Goal: Task Accomplishment & Management: Use online tool/utility

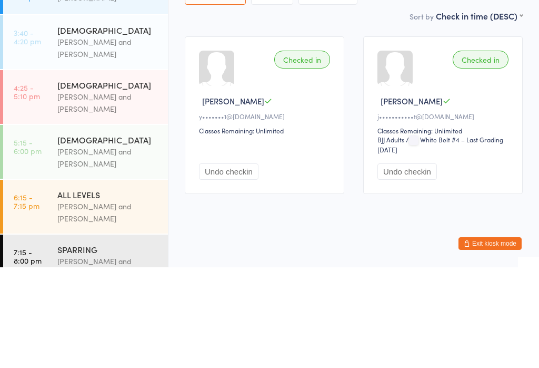
scroll to position [139, 0]
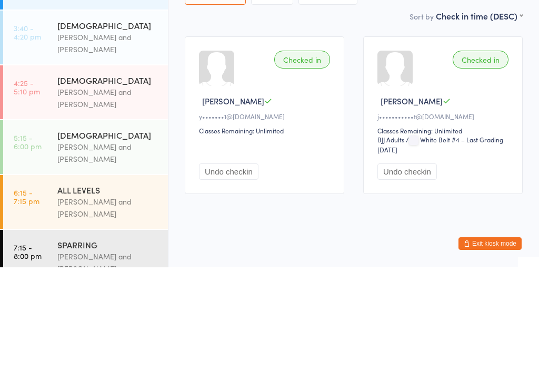
click at [111, 132] on div "[PERSON_NAME] and [PERSON_NAME]" at bounding box center [108, 144] width 102 height 24
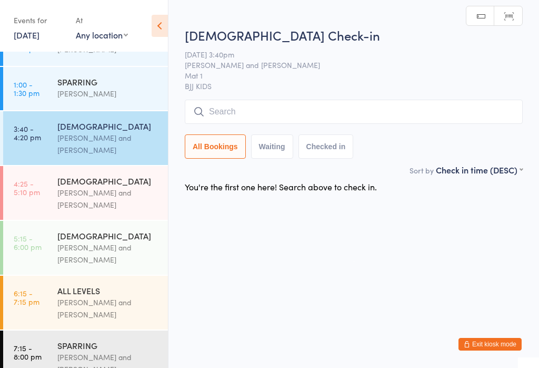
click at [364, 118] on input "search" at bounding box center [354, 112] width 338 height 24
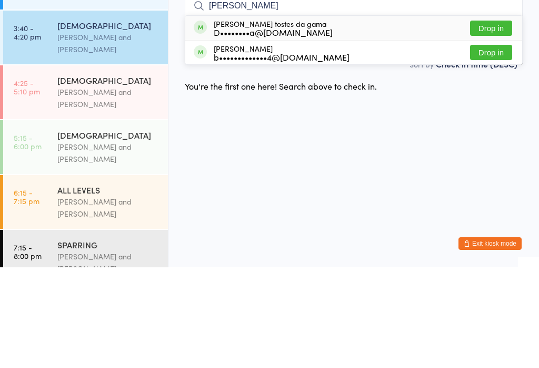
type input "[PERSON_NAME]"
click at [491, 121] on button "Drop in" at bounding box center [491, 128] width 42 height 15
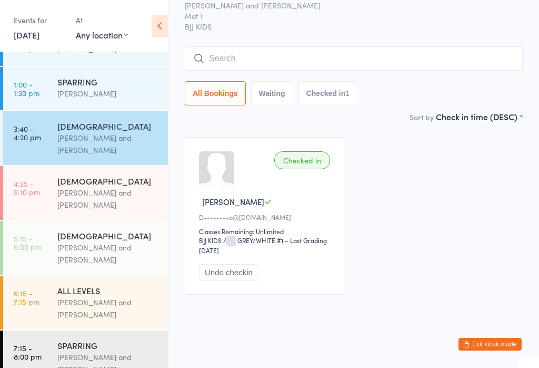
click at [304, 71] on input "search" at bounding box center [354, 58] width 338 height 24
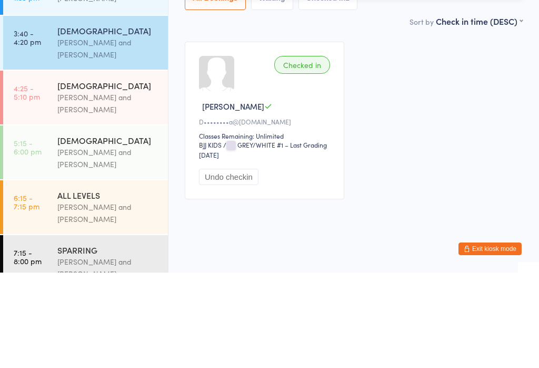
type input "Hele"
click at [499, 73] on button "Drop in" at bounding box center [491, 80] width 42 height 15
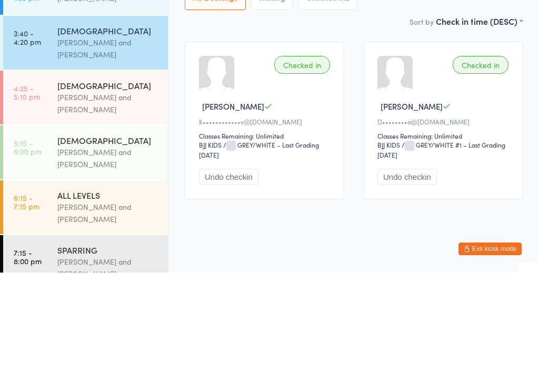
click at [101, 186] on div "[PERSON_NAME] and [PERSON_NAME]" at bounding box center [108, 198] width 102 height 24
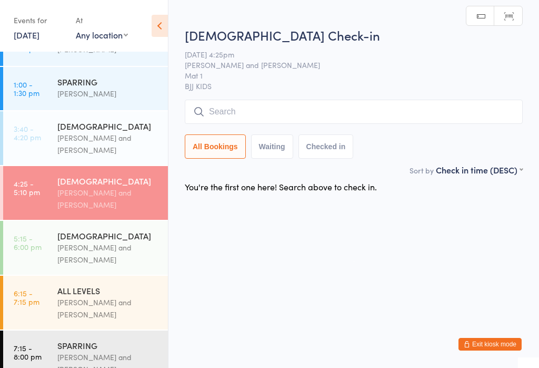
click at [414, 102] on input "search" at bounding box center [354, 112] width 338 height 24
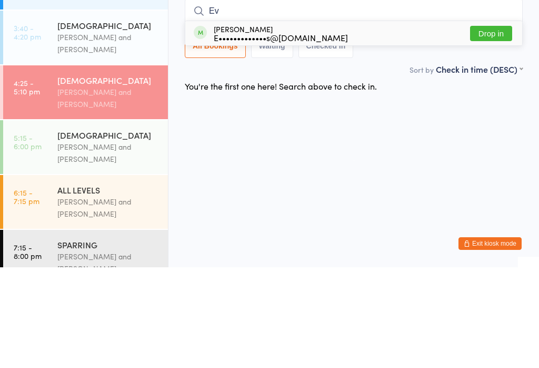
type input "Ev"
click at [501, 126] on button "Drop in" at bounding box center [491, 133] width 42 height 15
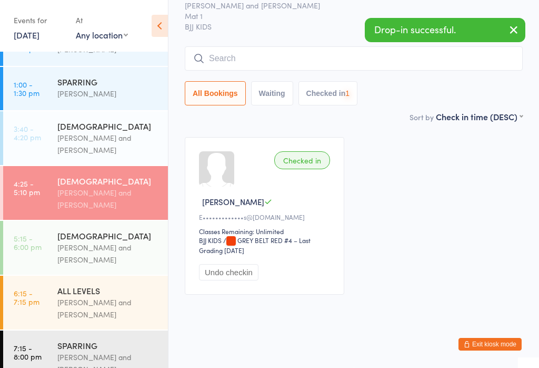
click at [102, 156] on div "[PERSON_NAME] and [PERSON_NAME]" at bounding box center [108, 144] width 102 height 24
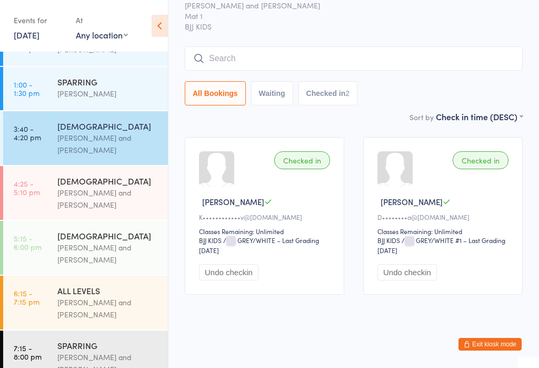
click at [314, 71] on input "search" at bounding box center [354, 58] width 338 height 24
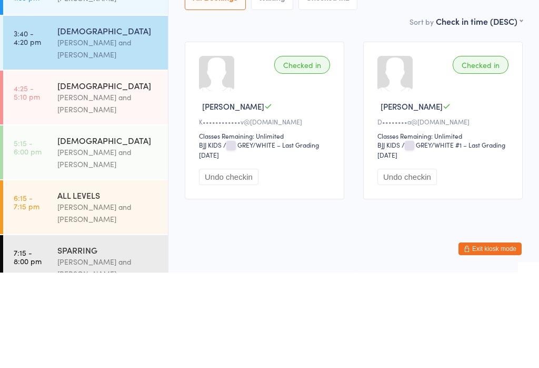
type input "C"
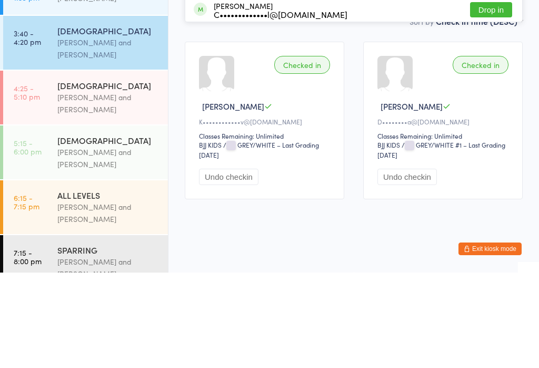
type input "Gab"
click at [493, 73] on button "Drop in" at bounding box center [491, 80] width 42 height 15
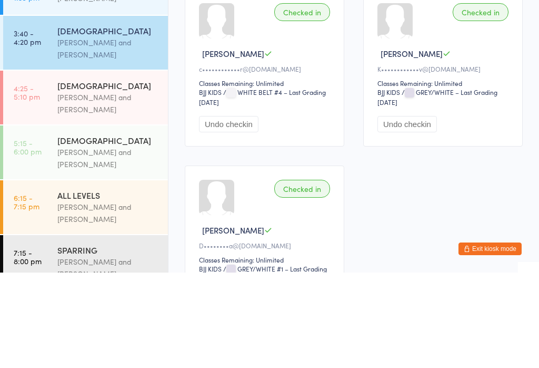
click at [403, 53] on div "All Bookings Waiting Checked in 3" at bounding box center [354, 40] width 338 height 24
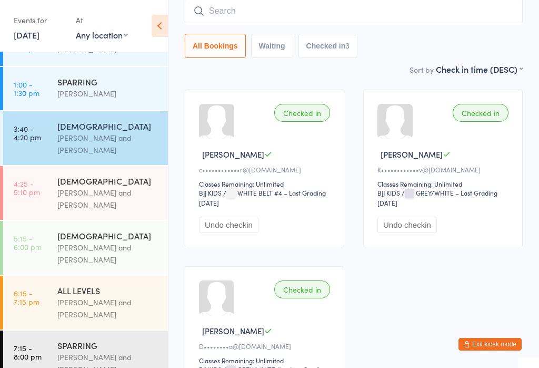
click at [113, 197] on div "[PERSON_NAME] and [PERSON_NAME]" at bounding box center [108, 198] width 102 height 24
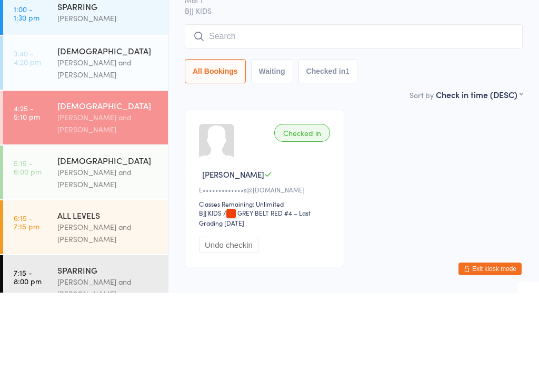
scroll to position [45, 0]
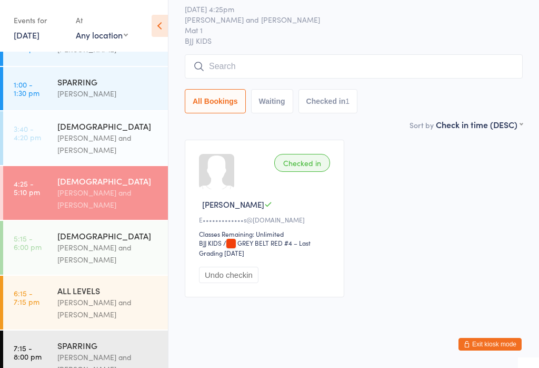
click at [232, 77] on input "search" at bounding box center [354, 66] width 338 height 24
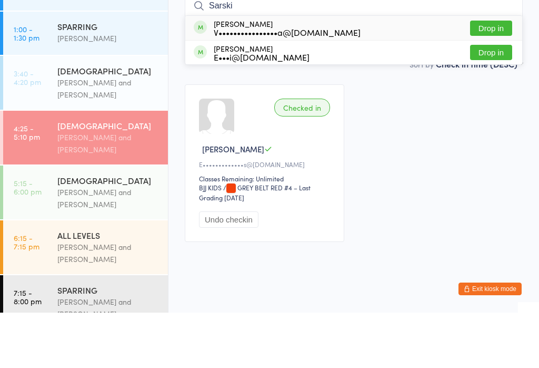
type input "Sarski"
click at [467, 71] on div "Sarskia [PERSON_NAME] V••••••••••••••••a@[DOMAIN_NAME] Drop in" at bounding box center [353, 83] width 337 height 24
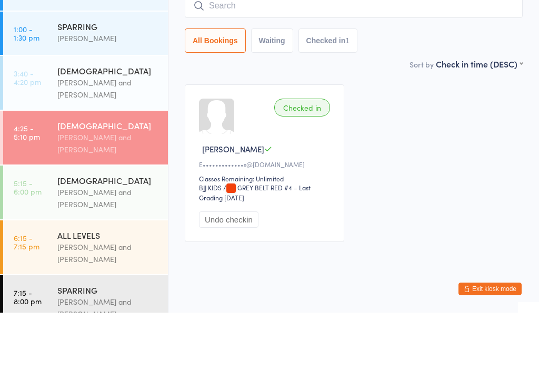
click at [481, 84] on div "All Bookings Waiting Checked in 1" at bounding box center [354, 96] width 338 height 24
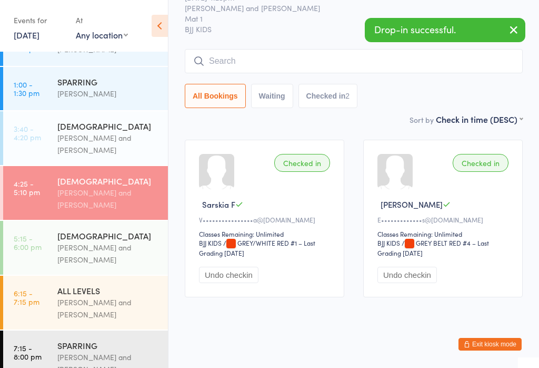
click at [254, 63] on input "search" at bounding box center [354, 61] width 338 height 24
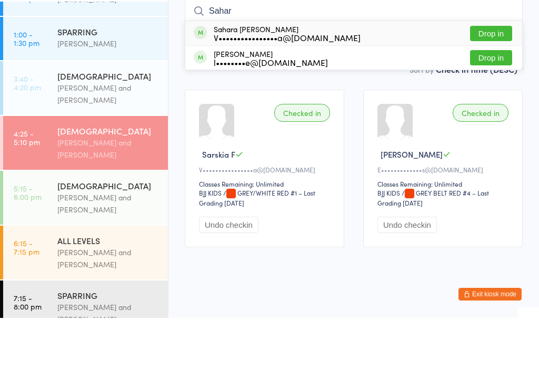
type input "Sahar"
click at [498, 76] on button "Drop in" at bounding box center [491, 83] width 42 height 15
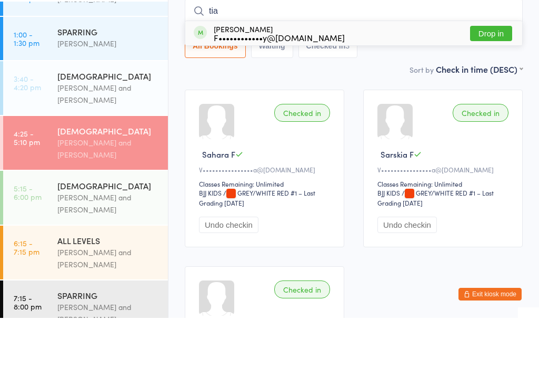
type input "tia"
click at [237, 75] on div "Tiago Pinamoura F••••••••••••y@[DOMAIN_NAME]" at bounding box center [279, 83] width 131 height 17
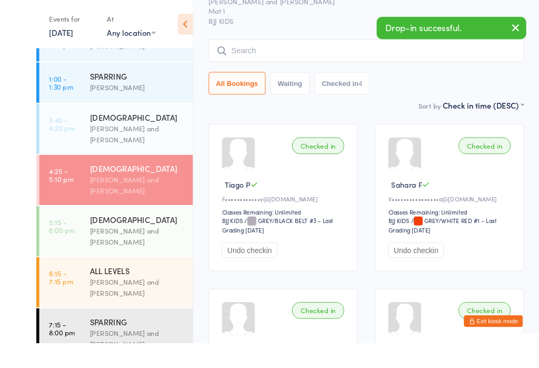
scroll to position [91, 0]
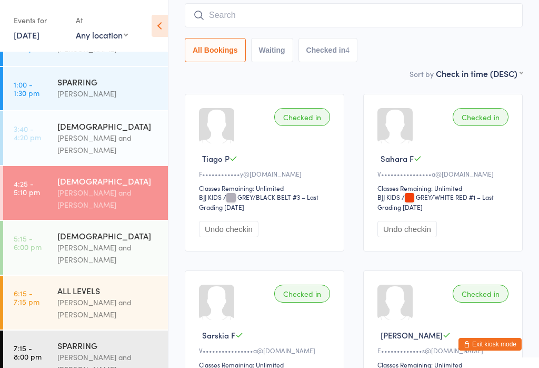
click at [218, 16] on input "search" at bounding box center [354, 15] width 338 height 24
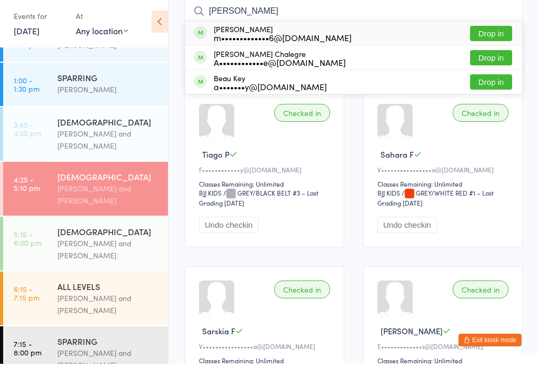
type input "[PERSON_NAME]"
click at [486, 58] on button "Drop in" at bounding box center [491, 61] width 42 height 15
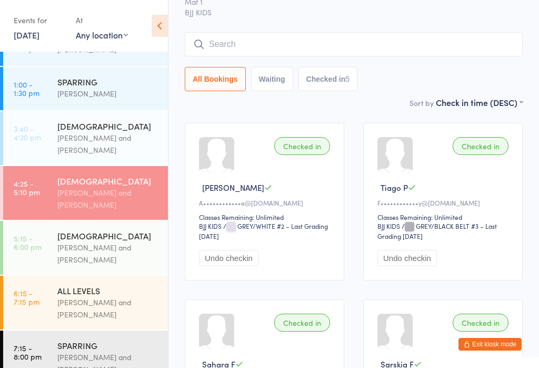
scroll to position [57, 0]
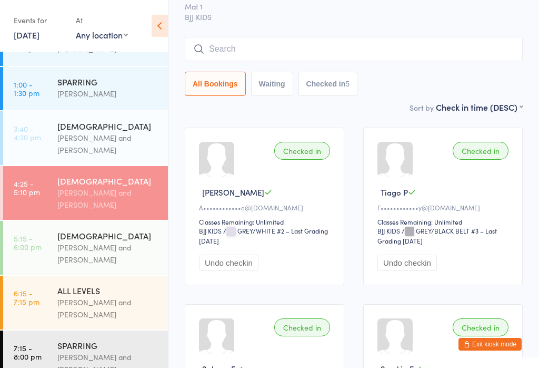
click at [328, 54] on input "search" at bounding box center [354, 49] width 338 height 24
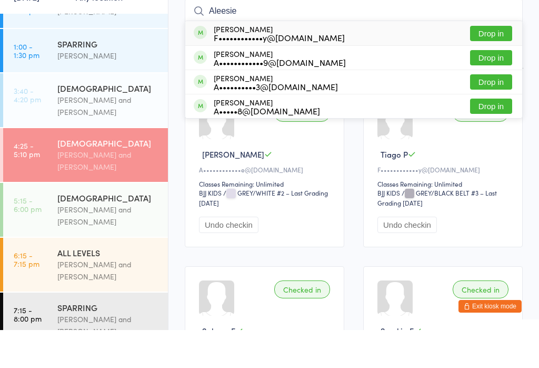
type input "Aleesie"
click at [497, 64] on button "Drop in" at bounding box center [491, 71] width 42 height 15
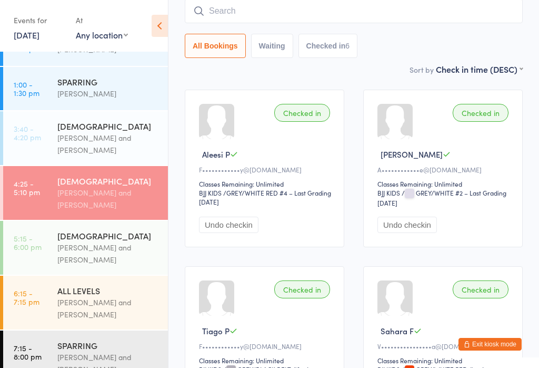
click at [133, 149] on div "[PERSON_NAME] and [PERSON_NAME]" at bounding box center [108, 144] width 102 height 24
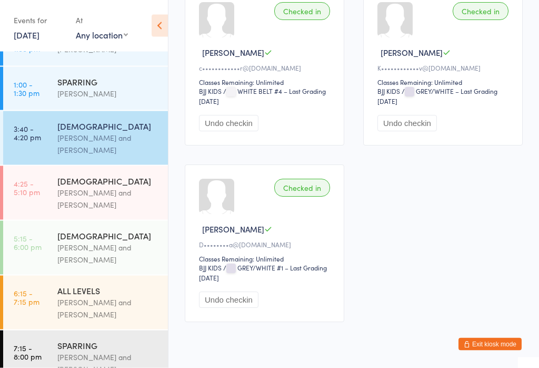
scroll to position [197, 0]
click at [105, 195] on div "[PERSON_NAME] and [PERSON_NAME]" at bounding box center [108, 198] width 102 height 24
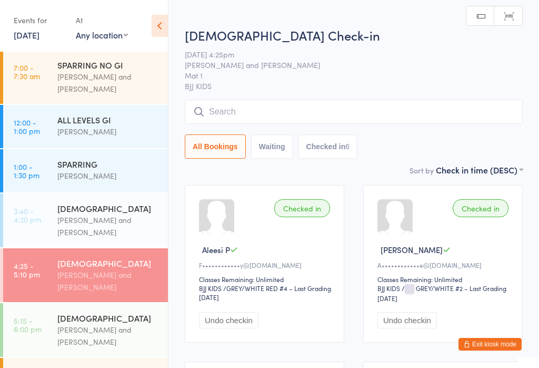
scroll to position [53, 0]
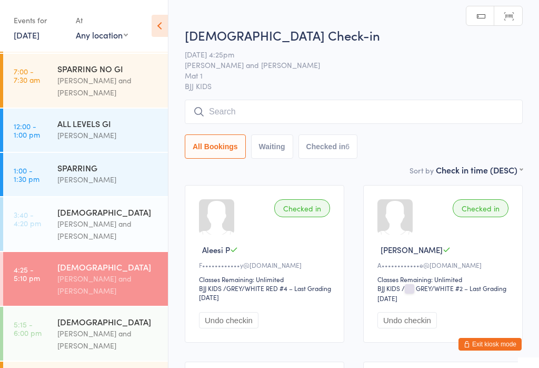
click at [78, 229] on div "[PERSON_NAME] and [PERSON_NAME]" at bounding box center [108, 229] width 102 height 24
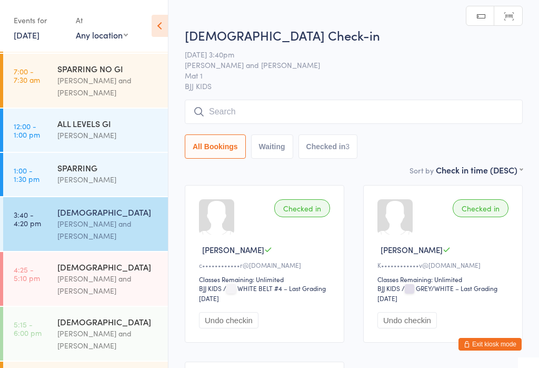
click at [363, 122] on input "search" at bounding box center [354, 112] width 338 height 24
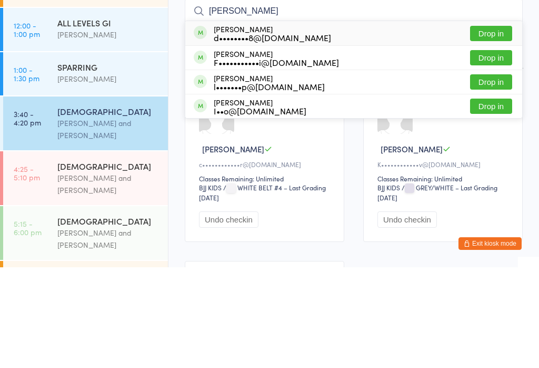
type input "[PERSON_NAME]"
click at [262, 183] on div "l•••••••p@[DOMAIN_NAME]" at bounding box center [269, 187] width 111 height 8
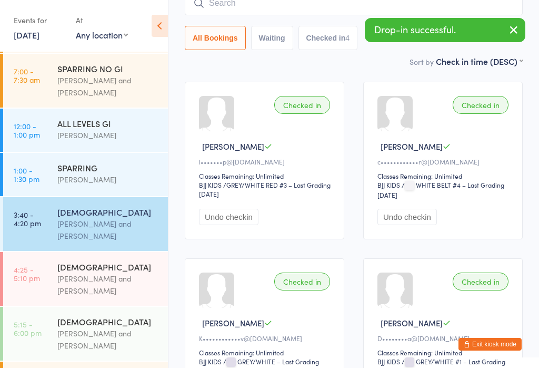
scroll to position [103, 0]
click at [84, 281] on div "[PERSON_NAME] and [PERSON_NAME]" at bounding box center [108, 284] width 102 height 24
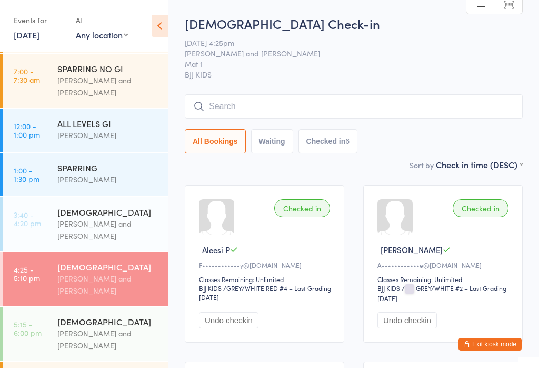
click at [291, 118] on input "search" at bounding box center [354, 106] width 338 height 24
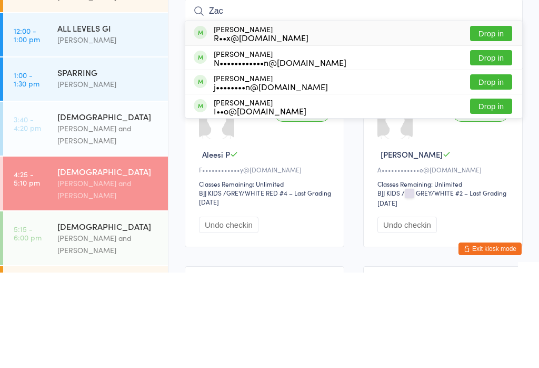
type input "Zac"
click at [512, 121] on button "Drop in" at bounding box center [491, 128] width 42 height 15
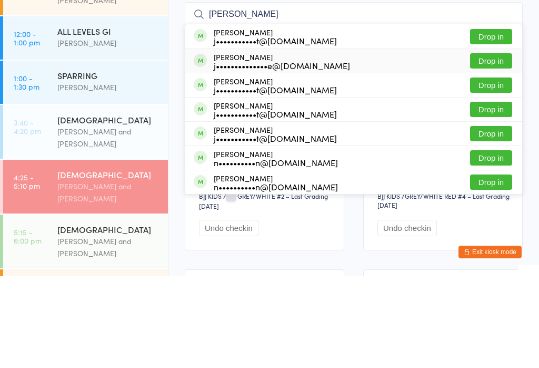
type input "[PERSON_NAME]"
click at [212, 145] on div "[PERSON_NAME] j••••••••••••••e@[DOMAIN_NAME]" at bounding box center [272, 153] width 156 height 17
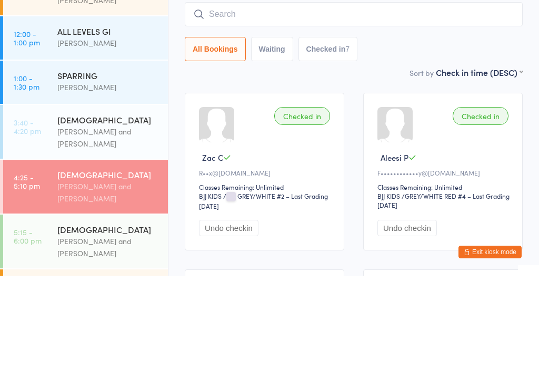
scroll to position [92, 0]
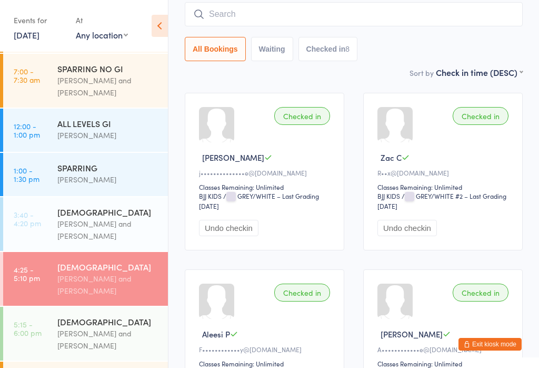
click at [129, 222] on div "[PERSON_NAME] and [PERSON_NAME]" at bounding box center [108, 229] width 102 height 24
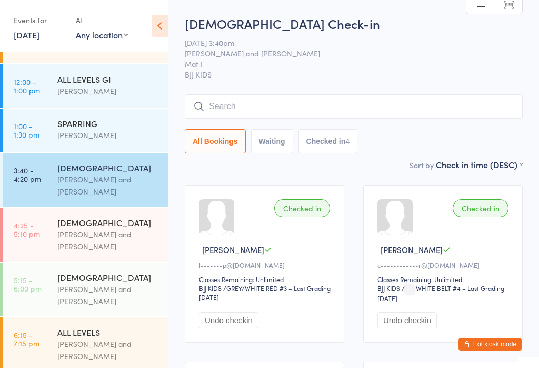
scroll to position [95, 0]
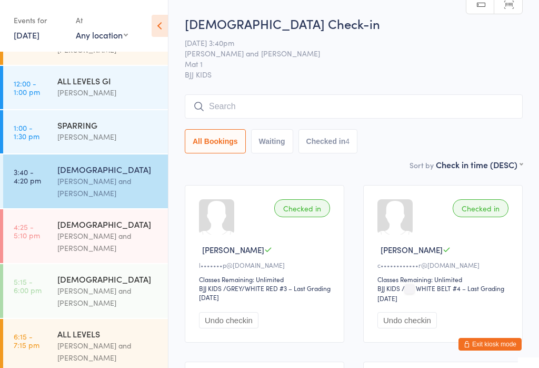
click at [55, 241] on link "4:25 - 5:10 pm [DEMOGRAPHIC_DATA] [PERSON_NAME] and [PERSON_NAME]" at bounding box center [85, 236] width 165 height 54
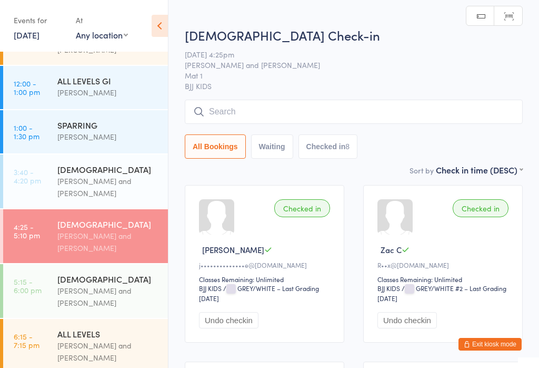
click at [219, 101] on input "search" at bounding box center [354, 112] width 338 height 24
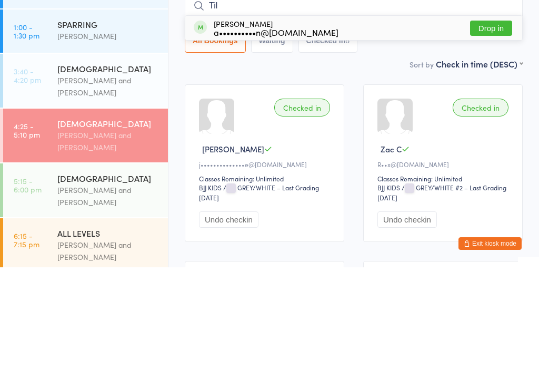
type input "Til"
click at [398, 116] on div "[PERSON_NAME] a••••••••••n@[DOMAIN_NAME] Drop in" at bounding box center [353, 128] width 337 height 24
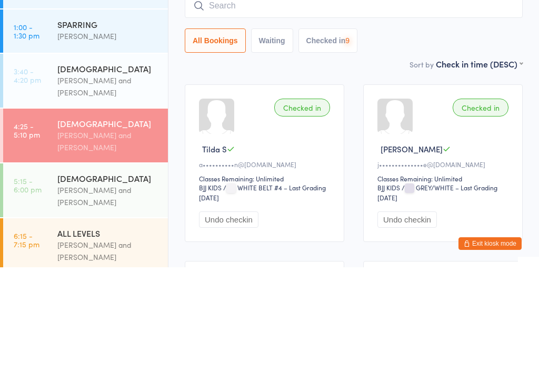
scroll to position [101, 0]
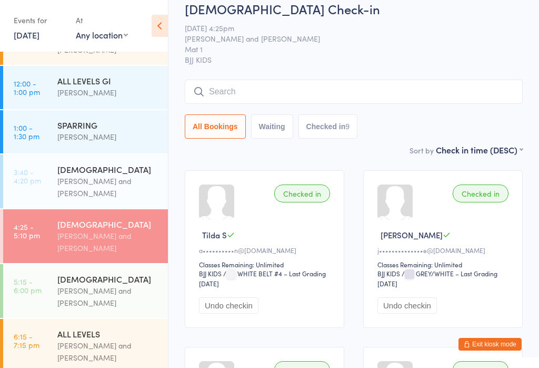
click at [240, 82] on input "search" at bounding box center [354, 92] width 338 height 24
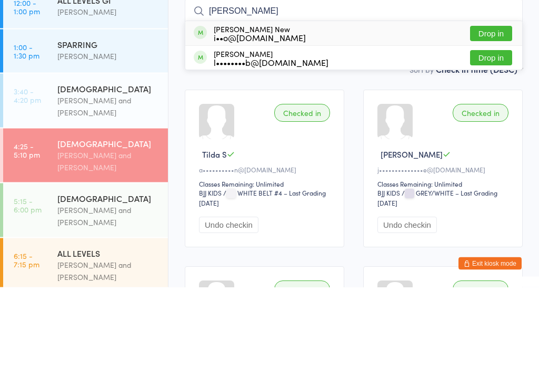
type input "[PERSON_NAME]"
click at [488, 107] on button "Drop in" at bounding box center [491, 114] width 42 height 15
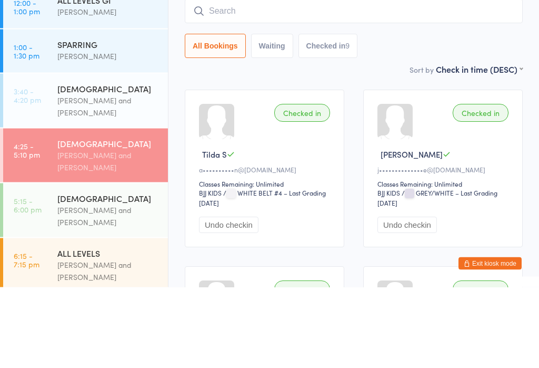
scroll to position [95, 0]
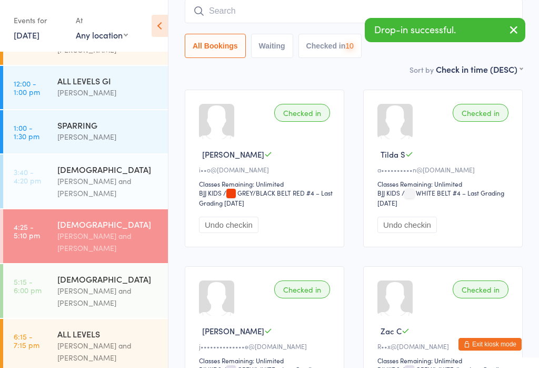
click at [290, 16] on input "search" at bounding box center [354, 11] width 338 height 24
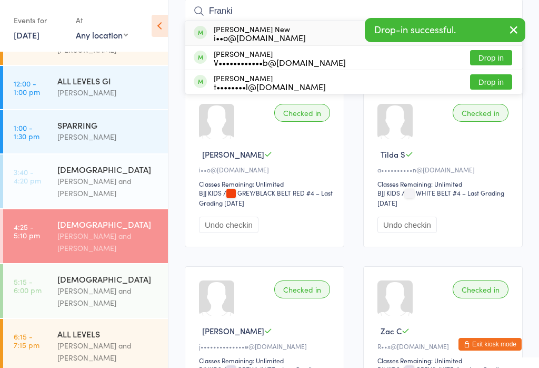
click at [510, 27] on icon "button" at bounding box center [514, 29] width 13 height 13
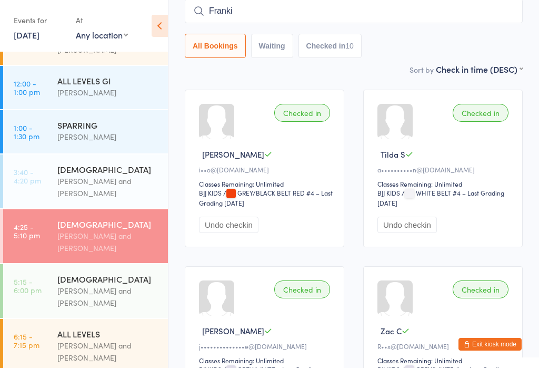
click at [294, 12] on input "Franki" at bounding box center [354, 11] width 338 height 24
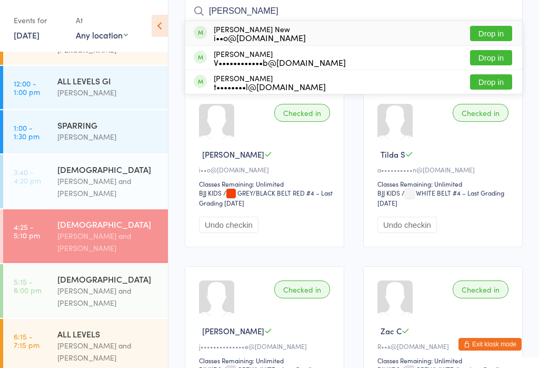
type input "[PERSON_NAME]"
click at [500, 36] on button "Drop in" at bounding box center [491, 33] width 42 height 15
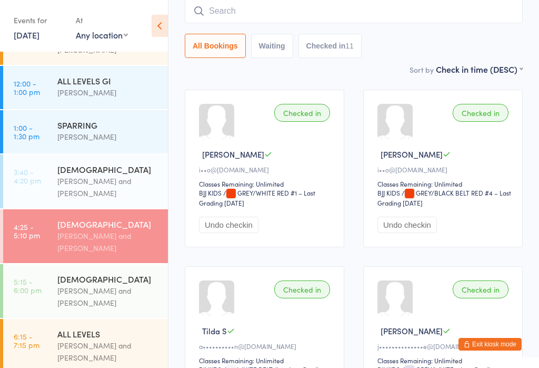
click at [238, 21] on input "search" at bounding box center [354, 11] width 338 height 24
type input "S"
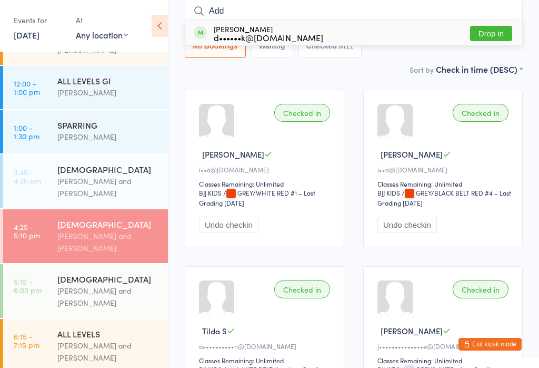
type input "Add"
click at [235, 31] on div "[PERSON_NAME] d••••••k@[DOMAIN_NAME]" at bounding box center [269, 33] width 110 height 17
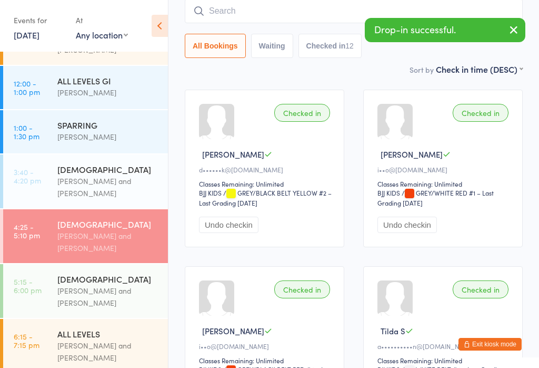
click at [322, 93] on div "Checked in [GEOGRAPHIC_DATA] Z d••••••k@[DOMAIN_NAME] Classes Remaining: Unlimi…" at bounding box center [265, 168] width 160 height 157
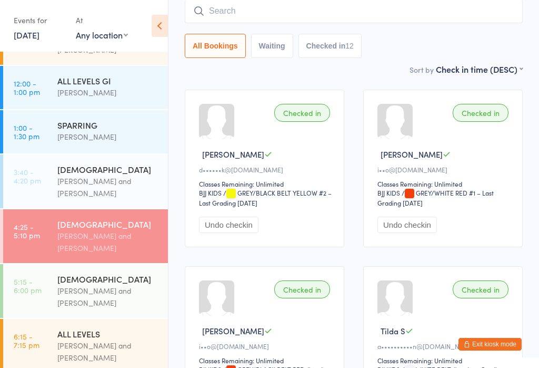
click at [418, 21] on input "search" at bounding box center [354, 11] width 338 height 24
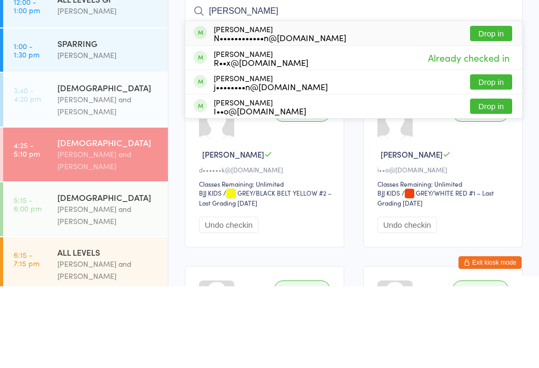
scroll to position [0, 0]
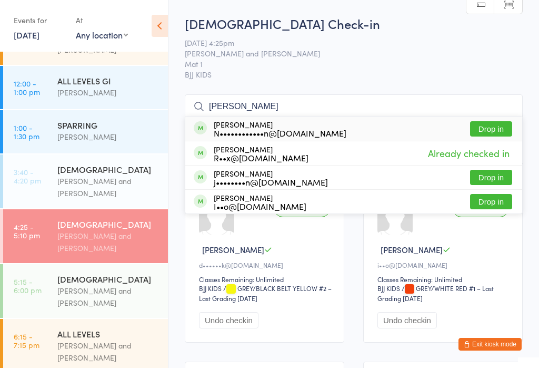
type input "[PERSON_NAME]"
click at [491, 128] on button "Drop in" at bounding box center [491, 128] width 42 height 15
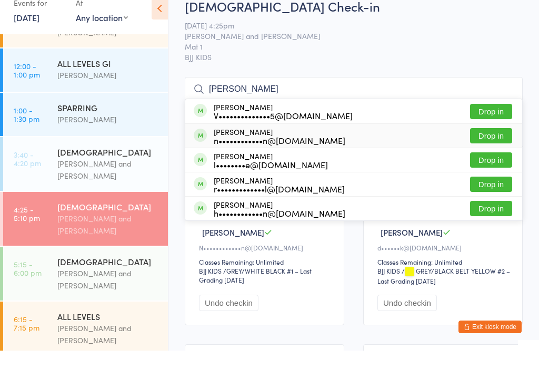
type input "[PERSON_NAME]"
click at [308, 153] on div "n••••••••••••n@[DOMAIN_NAME]" at bounding box center [280, 157] width 132 height 8
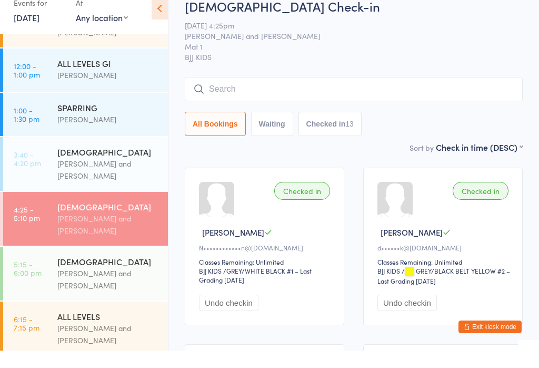
scroll to position [17, 0]
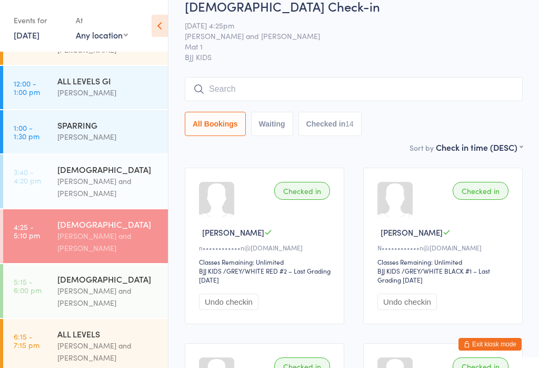
click at [401, 75] on div "[DEMOGRAPHIC_DATA] Check-in [DATE] 4:25pm [PERSON_NAME] and [PERSON_NAME] Mat 1…" at bounding box center [354, 69] width 338 height 144
click at [403, 86] on input "search" at bounding box center [354, 89] width 338 height 24
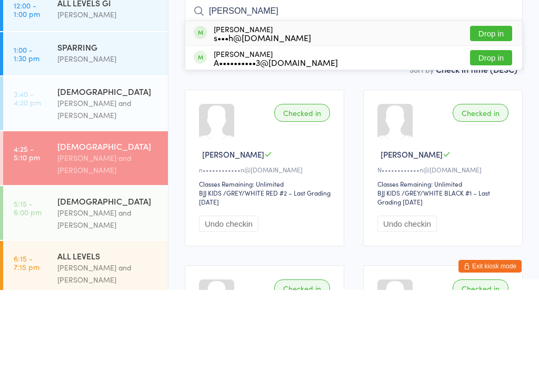
type input "[PERSON_NAME]"
click at [510, 104] on button "Drop in" at bounding box center [491, 111] width 42 height 15
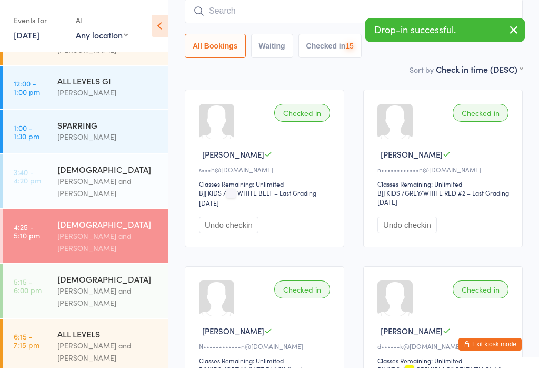
click at [364, 22] on input "search" at bounding box center [354, 11] width 338 height 24
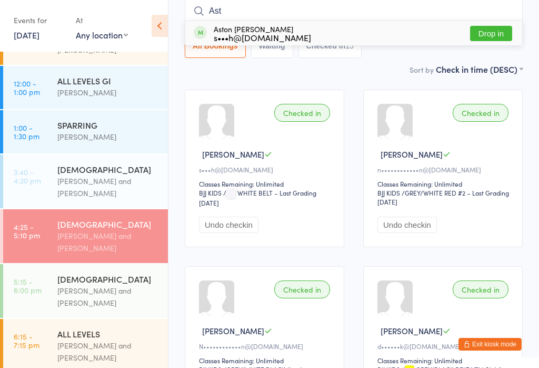
type input "Ast"
click at [500, 36] on button "Drop in" at bounding box center [491, 33] width 42 height 15
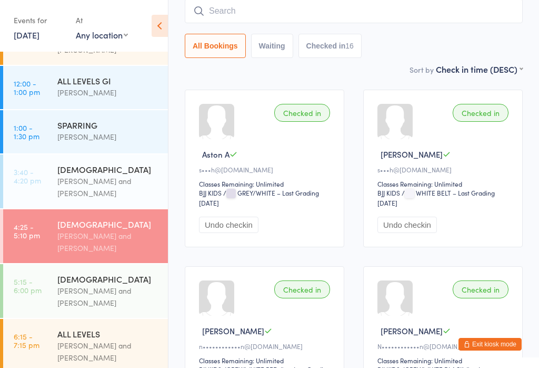
click at [299, 21] on input "search" at bounding box center [354, 11] width 338 height 24
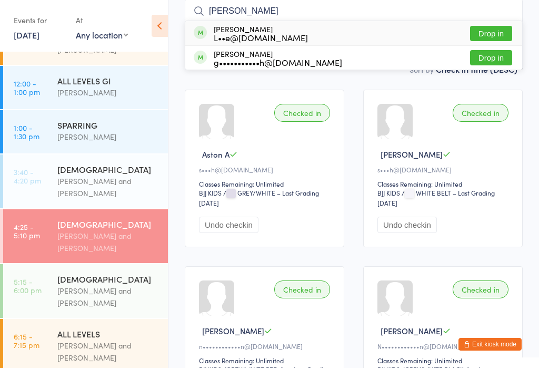
type input "[PERSON_NAME]"
click at [496, 32] on button "Drop in" at bounding box center [491, 33] width 42 height 15
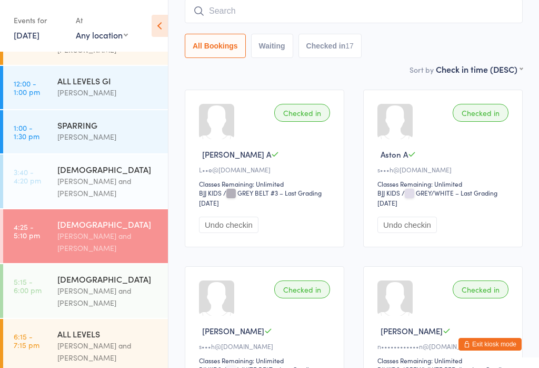
click at [216, 7] on input "search" at bounding box center [354, 11] width 338 height 24
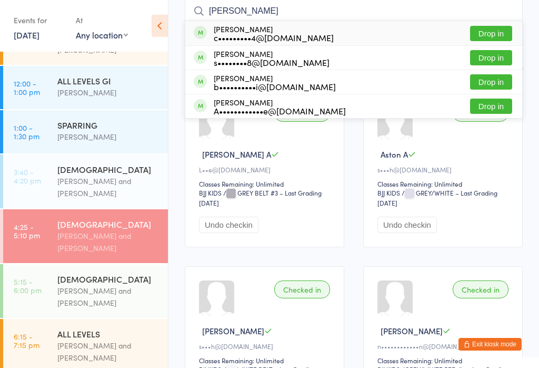
type input "[PERSON_NAME]"
click at [505, 39] on button "Drop in" at bounding box center [491, 33] width 42 height 15
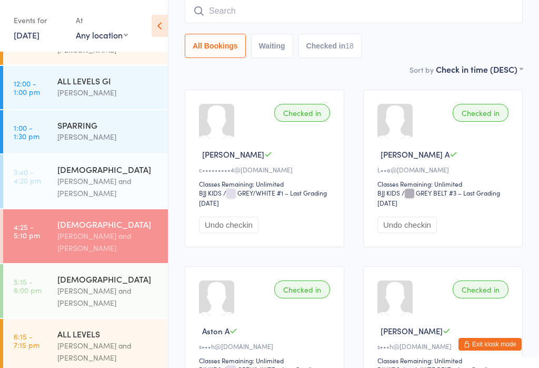
click at [222, 18] on input "search" at bounding box center [354, 11] width 338 height 24
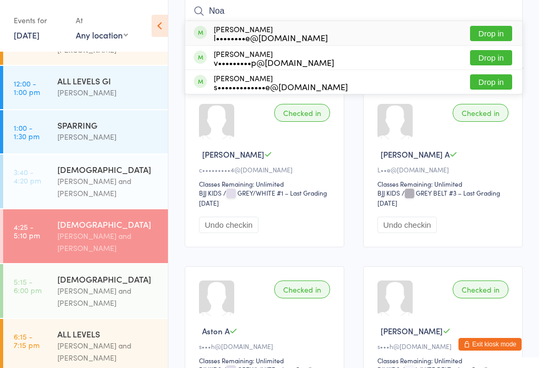
type input "Noa"
click at [497, 35] on button "Drop in" at bounding box center [491, 33] width 42 height 15
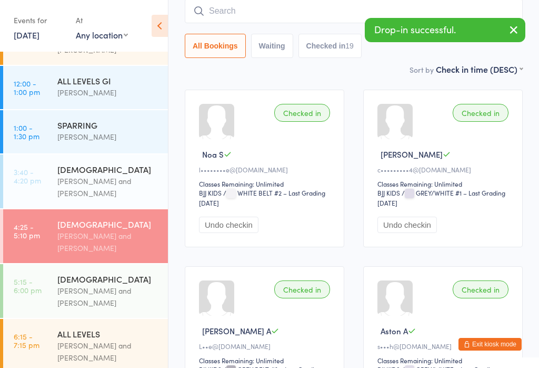
click at [224, 15] on input "search" at bounding box center [354, 11] width 338 height 24
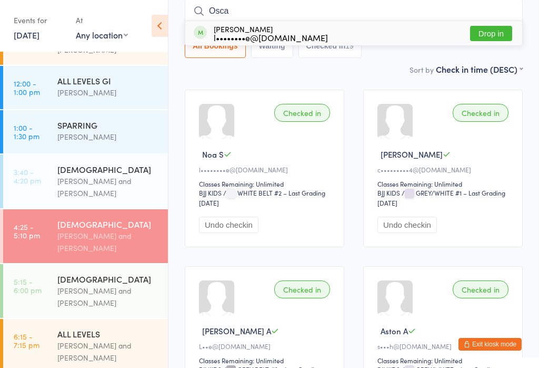
type input "Osca"
click at [495, 39] on button "Drop in" at bounding box center [491, 33] width 42 height 15
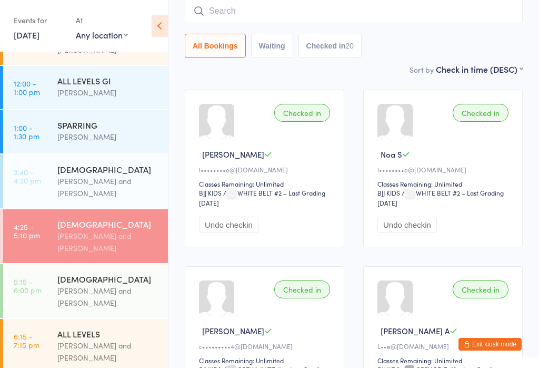
click at [76, 294] on div "[PERSON_NAME] and [PERSON_NAME]" at bounding box center [108, 296] width 102 height 24
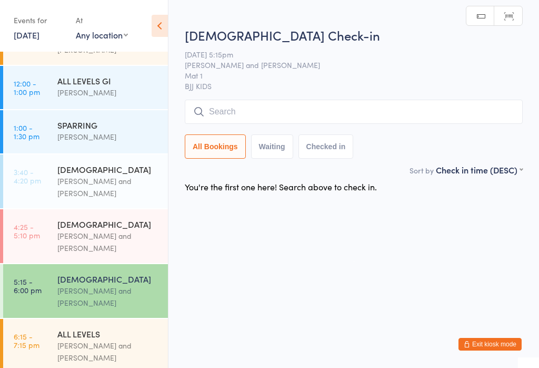
click at [235, 116] on input "search" at bounding box center [354, 112] width 338 height 24
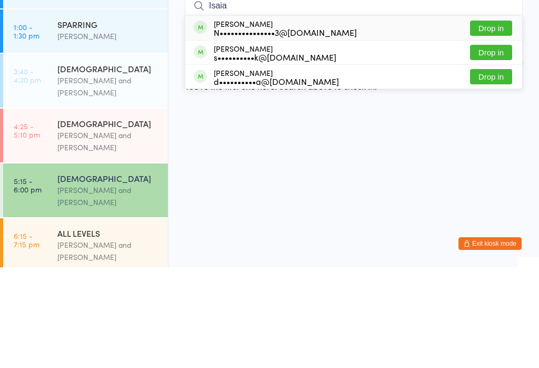
type input "Isaia"
click at [490, 121] on button "Drop in" at bounding box center [491, 128] width 42 height 15
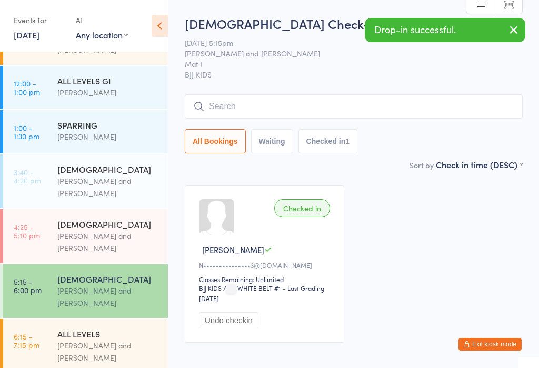
click at [133, 246] on div "[PERSON_NAME] and [PERSON_NAME]" at bounding box center [108, 242] width 102 height 24
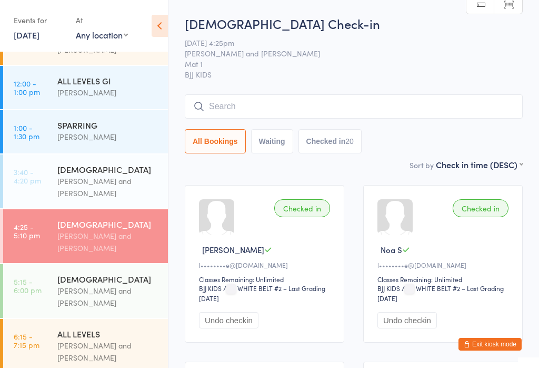
click at [30, 294] on time "5:15 - 6:00 pm" at bounding box center [28, 285] width 28 height 17
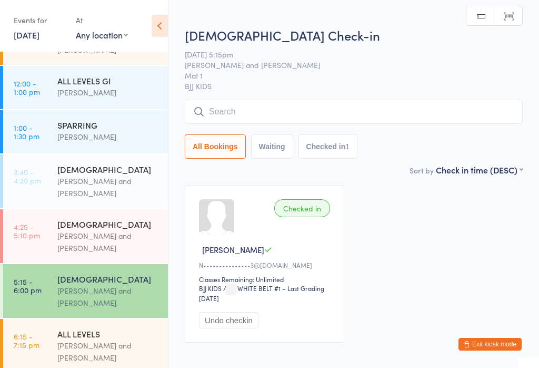
click at [300, 108] on input "search" at bounding box center [354, 112] width 338 height 24
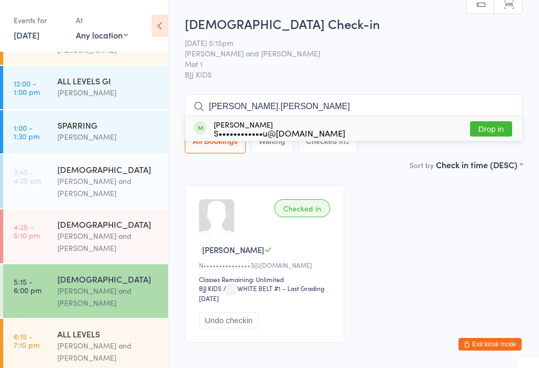
type input "[PERSON_NAME].[PERSON_NAME]"
click at [493, 130] on button "Drop in" at bounding box center [491, 128] width 42 height 15
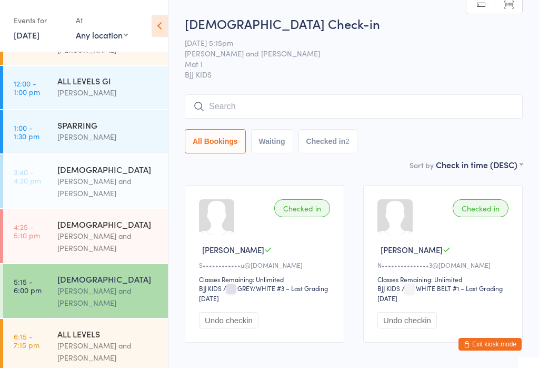
click at [276, 105] on input "search" at bounding box center [354, 106] width 338 height 24
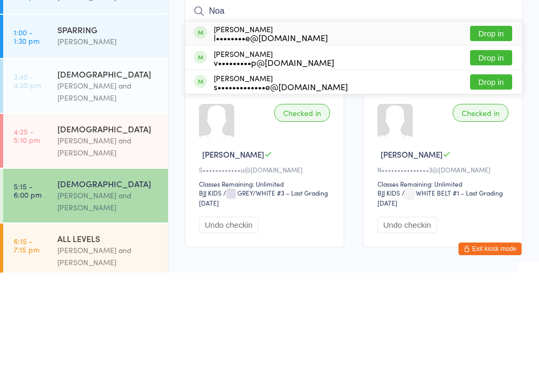
type input "Noa"
click at [497, 170] on button "Drop in" at bounding box center [491, 177] width 42 height 15
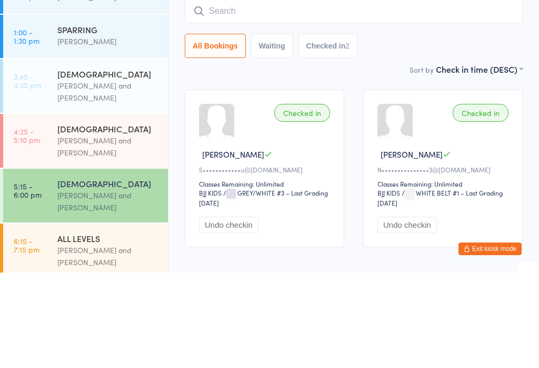
scroll to position [62, 0]
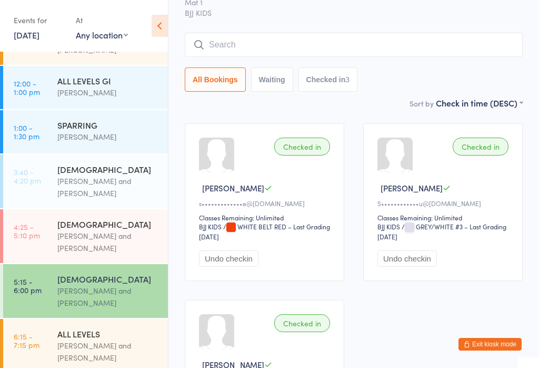
click at [226, 50] on input "search" at bounding box center [354, 45] width 338 height 24
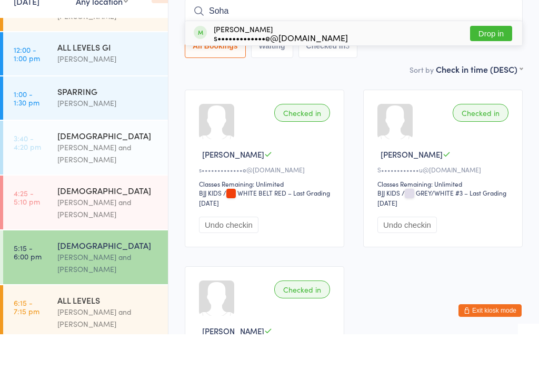
type input "Soha"
click at [232, 67] on div "s•••••••••••••e@[DOMAIN_NAME]" at bounding box center [281, 71] width 134 height 8
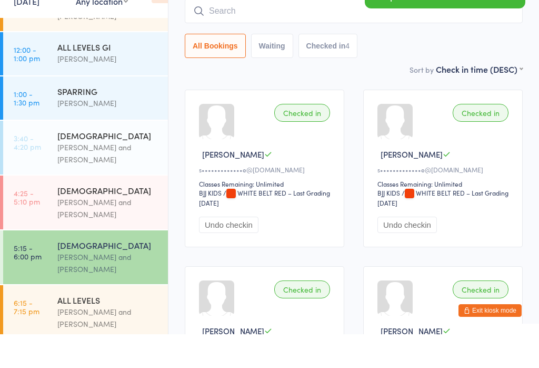
scroll to position [95, 0]
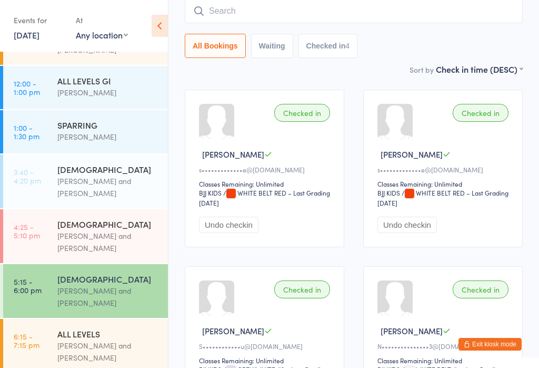
click at [54, 235] on link "4:25 - 5:10 pm [DEMOGRAPHIC_DATA] [PERSON_NAME] and [PERSON_NAME]" at bounding box center [85, 236] width 165 height 54
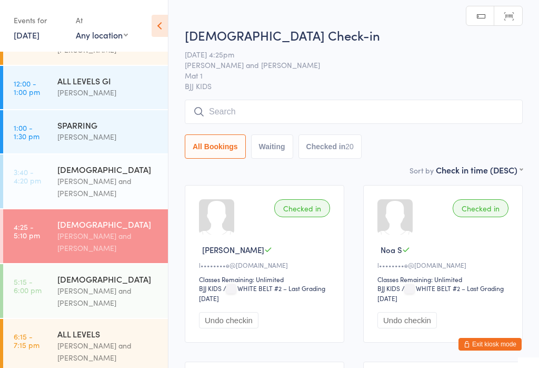
click at [238, 110] on input "search" at bounding box center [354, 112] width 338 height 24
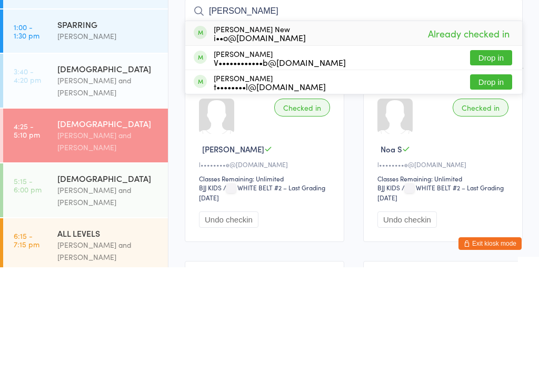
type input "[PERSON_NAME]"
click at [233, 134] on div "i••o@[DOMAIN_NAME]" at bounding box center [260, 138] width 92 height 8
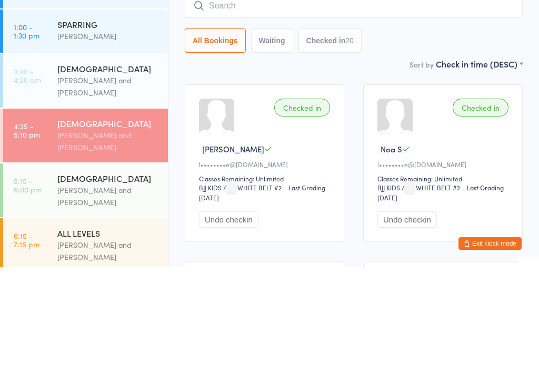
scroll to position [101, 0]
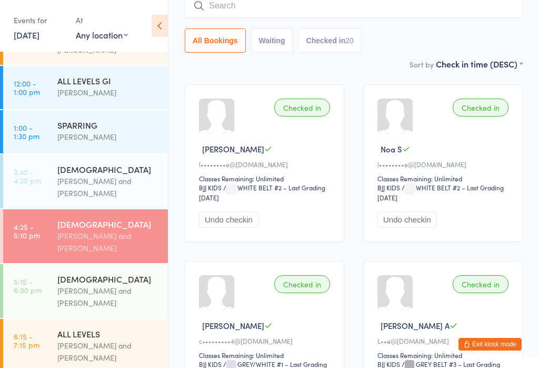
click at [115, 291] on div "[PERSON_NAME] and [PERSON_NAME]" at bounding box center [108, 296] width 102 height 24
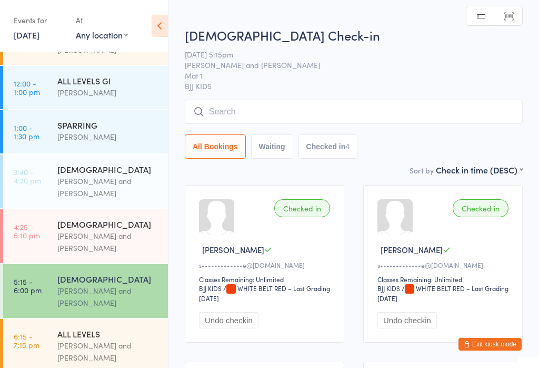
click at [83, 353] on div "[PERSON_NAME] and [PERSON_NAME]" at bounding box center [108, 351] width 102 height 24
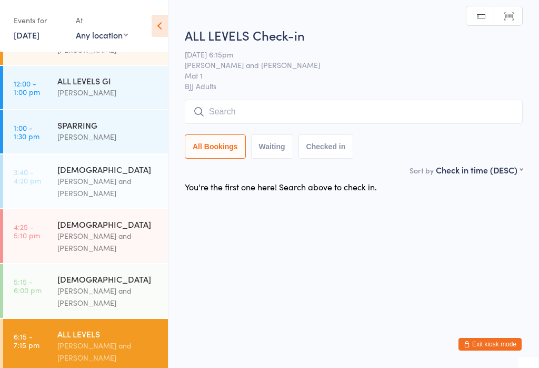
click at [81, 284] on div "[DEMOGRAPHIC_DATA]" at bounding box center [108, 279] width 102 height 12
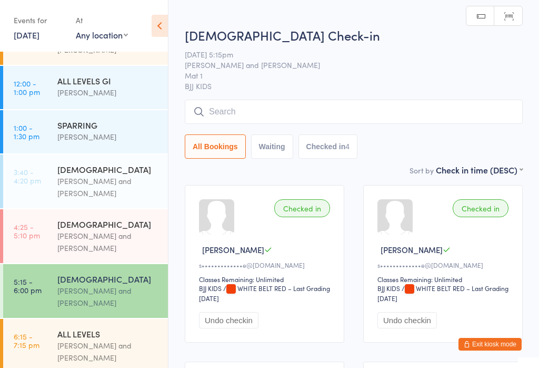
click at [292, 112] on input "search" at bounding box center [354, 112] width 338 height 24
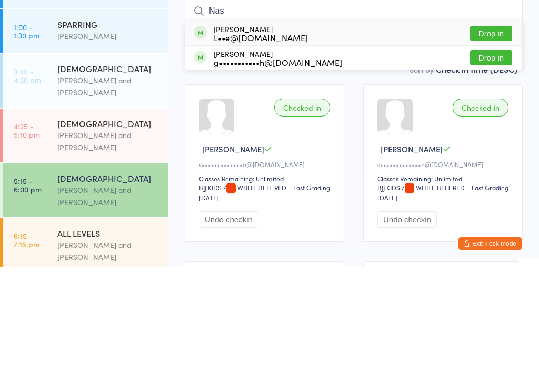
type input "Nas"
click at [487, 126] on button "Drop in" at bounding box center [491, 133] width 42 height 15
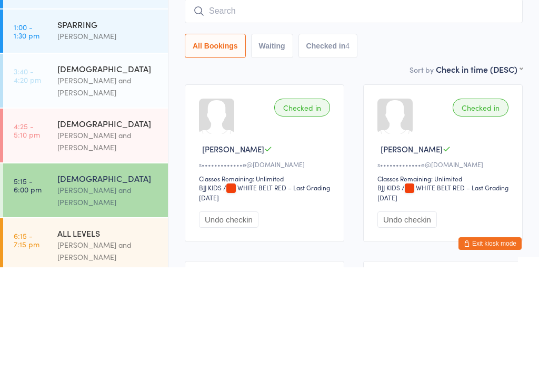
scroll to position [101, 0]
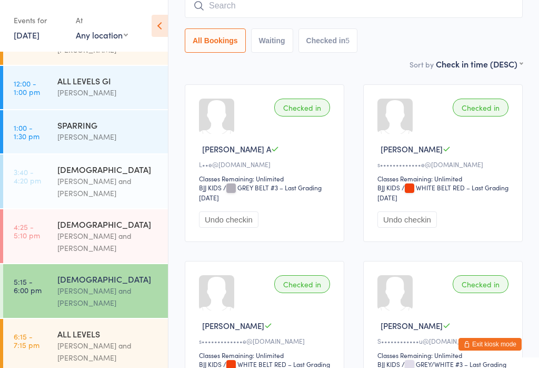
click at [305, 7] on input "search" at bounding box center [354, 6] width 338 height 24
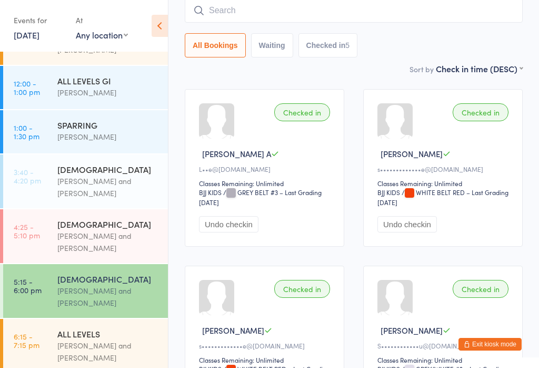
scroll to position [95, 0]
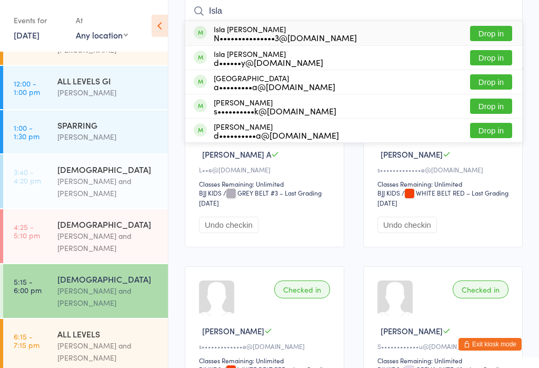
type input "Isla"
click at [493, 29] on button "Drop in" at bounding box center [491, 33] width 42 height 15
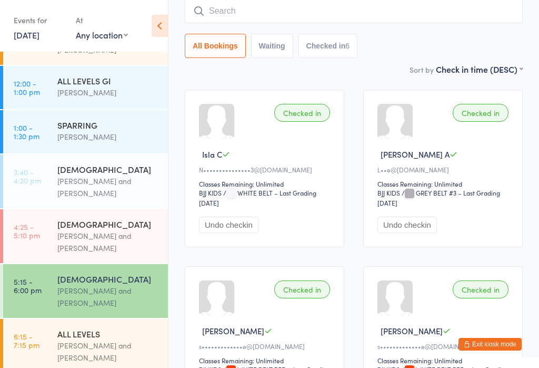
click at [207, 21] on input "search" at bounding box center [354, 11] width 338 height 24
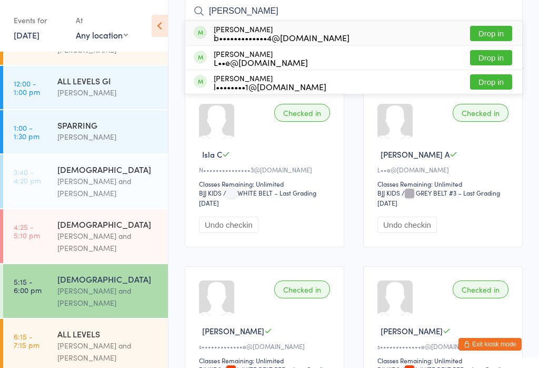
type input "[PERSON_NAME]"
click at [224, 31] on div "[PERSON_NAME] b•••••••••••••4@[DOMAIN_NAME]" at bounding box center [282, 33] width 136 height 17
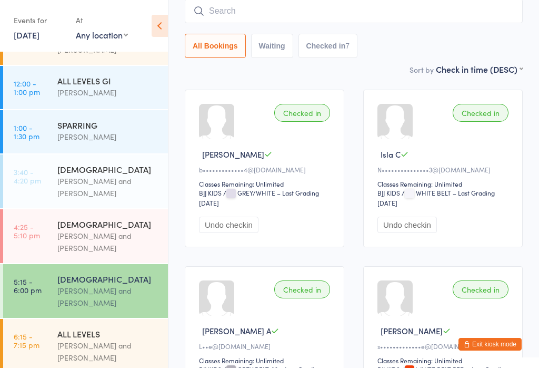
click at [46, 293] on link "5:15 - 6:00 pm [DEMOGRAPHIC_DATA] [PERSON_NAME] and [PERSON_NAME]" at bounding box center [85, 291] width 165 height 54
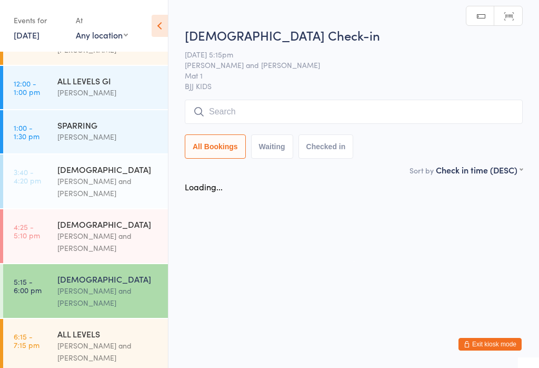
scroll to position [0, 0]
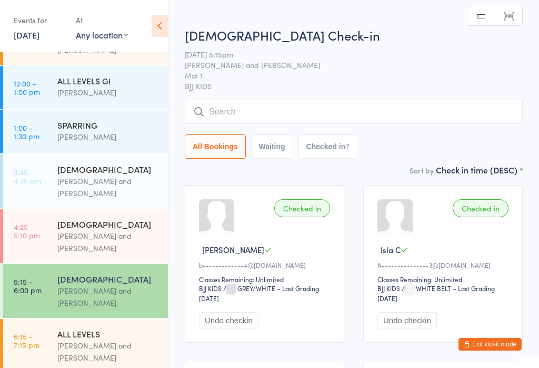
click at [258, 109] on input "search" at bounding box center [354, 112] width 338 height 24
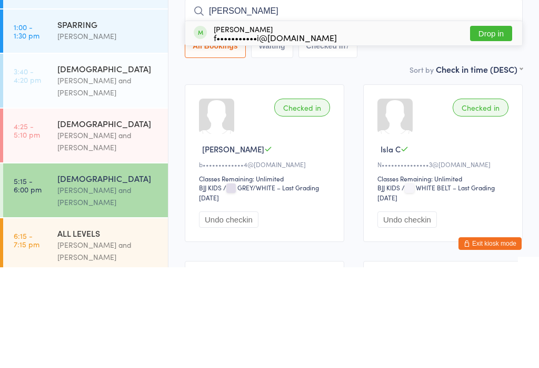
type input "[PERSON_NAME]"
click at [283, 125] on div "[PERSON_NAME] f•••••••••••i@[DOMAIN_NAME]" at bounding box center [275, 133] width 123 height 17
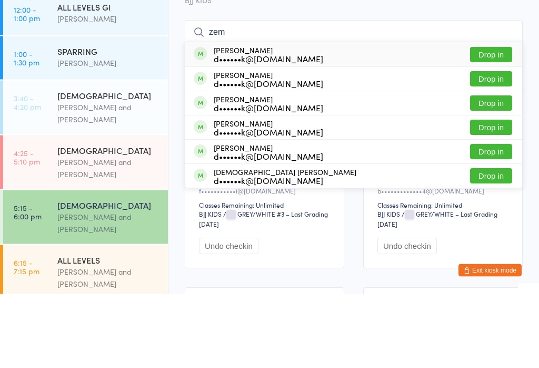
type input "zem"
click at [470, 170] on button "Drop in" at bounding box center [491, 177] width 42 height 15
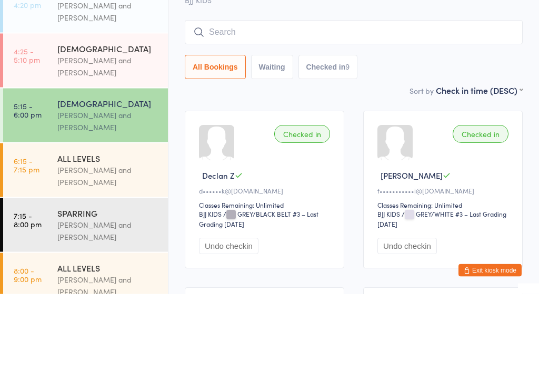
scroll to position [199, 0]
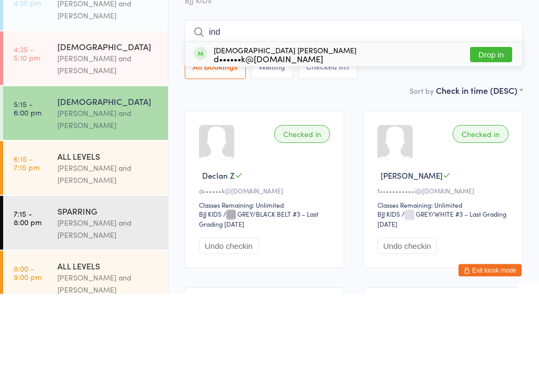
type input "ind"
click at [485, 121] on button "Drop in" at bounding box center [491, 128] width 42 height 15
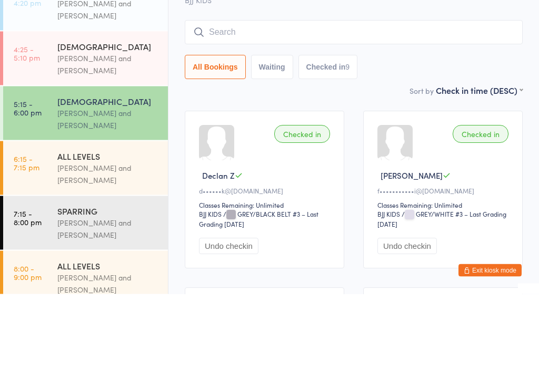
scroll to position [74, 0]
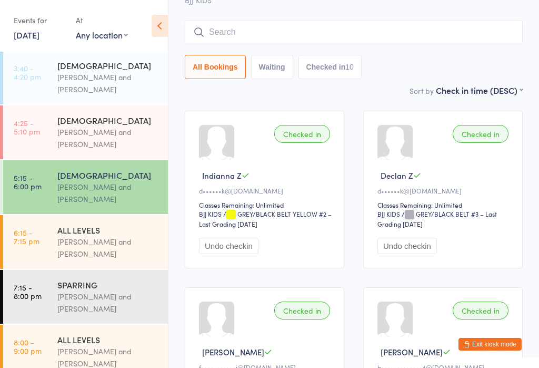
click at [277, 31] on input "search" at bounding box center [354, 32] width 338 height 24
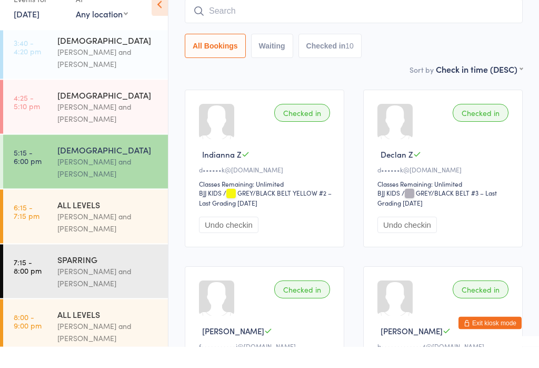
scroll to position [203, 0]
click at [44, 156] on link "5:15 - 6:00 pm [DEMOGRAPHIC_DATA] [PERSON_NAME] and [PERSON_NAME]" at bounding box center [85, 183] width 165 height 54
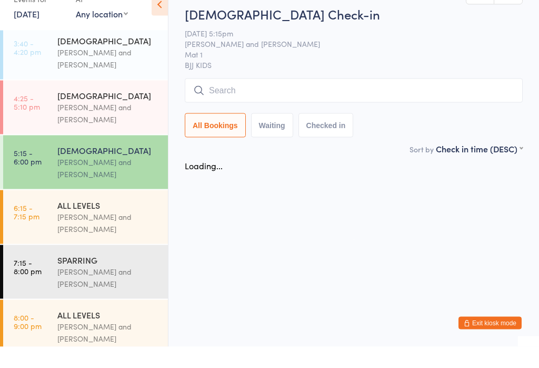
scroll to position [0, 0]
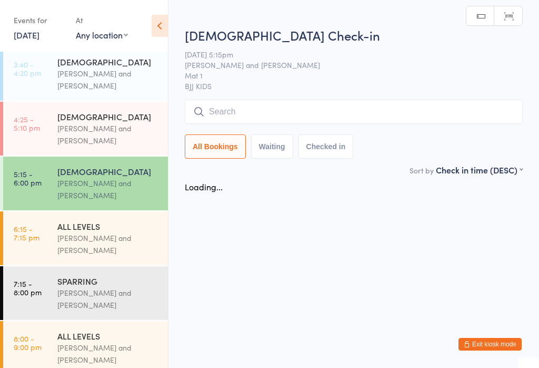
click at [33, 107] on link "4:25 - 5:10 pm [DEMOGRAPHIC_DATA] [PERSON_NAME] and [PERSON_NAME]" at bounding box center [85, 129] width 165 height 54
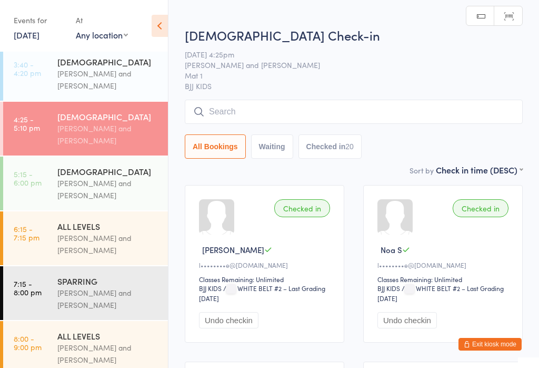
click at [36, 288] on time "7:15 - 8:00 pm" at bounding box center [28, 287] width 28 height 17
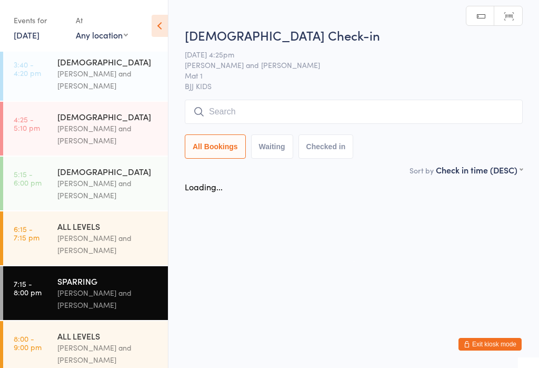
click at [19, 241] on time "6:15 - 7:15 pm" at bounding box center [27, 232] width 26 height 17
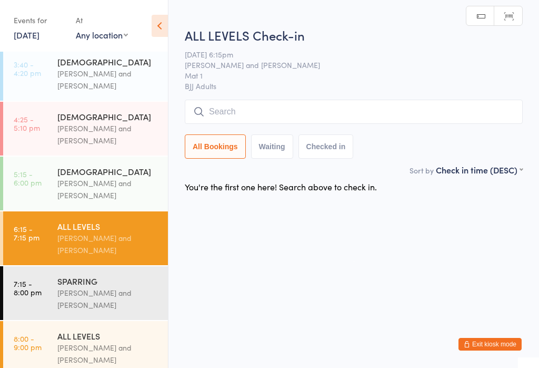
click at [112, 240] on div "[PERSON_NAME] and [PERSON_NAME]" at bounding box center [108, 244] width 102 height 24
click at [288, 112] on input "search" at bounding box center [354, 112] width 338 height 24
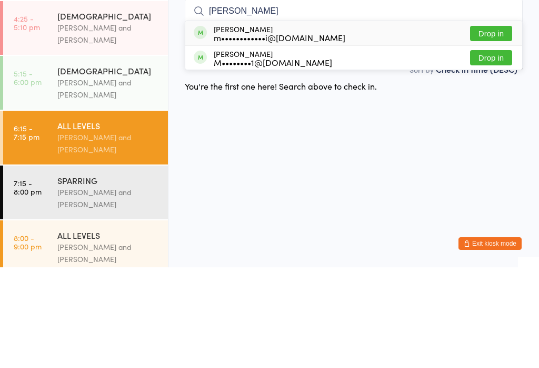
type input "[PERSON_NAME]"
click at [491, 151] on button "Drop in" at bounding box center [491, 158] width 42 height 15
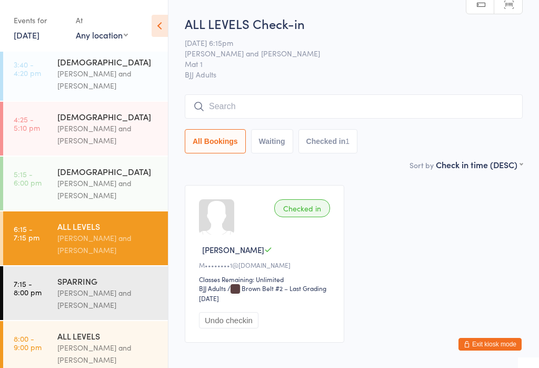
click at [96, 249] on div "[PERSON_NAME] and [PERSON_NAME]" at bounding box center [108, 244] width 102 height 24
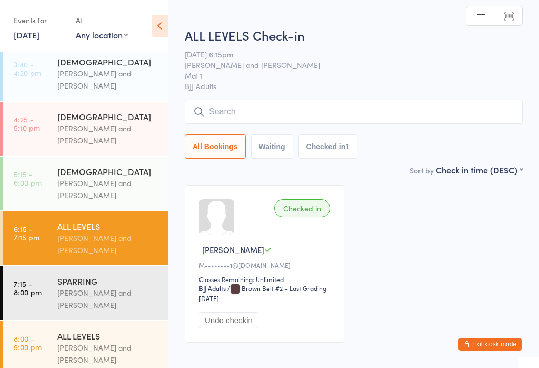
click at [264, 110] on input "search" at bounding box center [354, 112] width 338 height 24
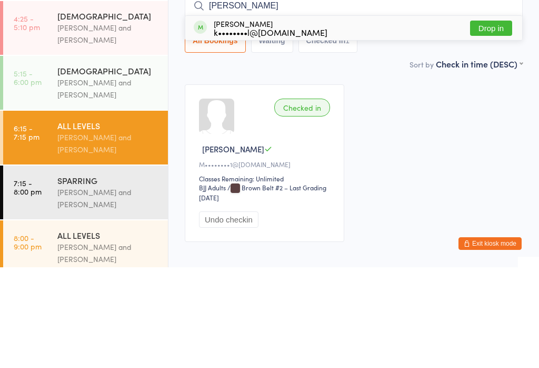
type input "[PERSON_NAME]"
click at [487, 121] on button "Drop in" at bounding box center [491, 128] width 42 height 15
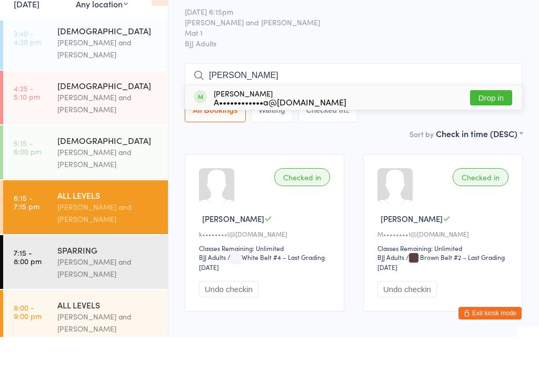
type input "[PERSON_NAME]"
click at [285, 120] on div "[PERSON_NAME] A••••••••••••a@[DOMAIN_NAME]" at bounding box center [280, 128] width 133 height 17
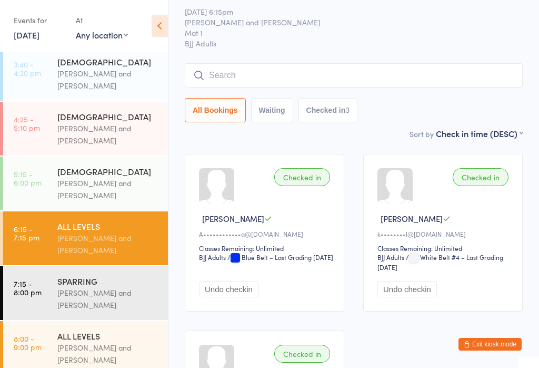
click at [115, 131] on div "[PERSON_NAME] and [PERSON_NAME]" at bounding box center [108, 134] width 102 height 24
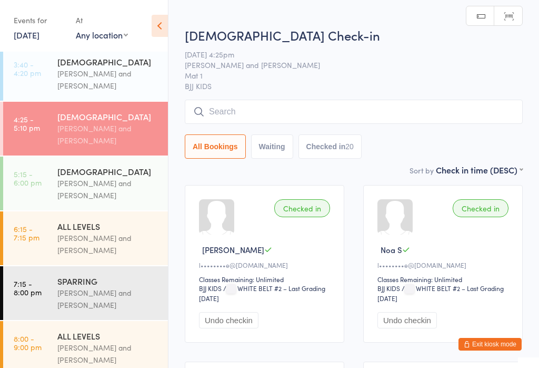
click at [343, 112] on input "search" at bounding box center [354, 112] width 338 height 24
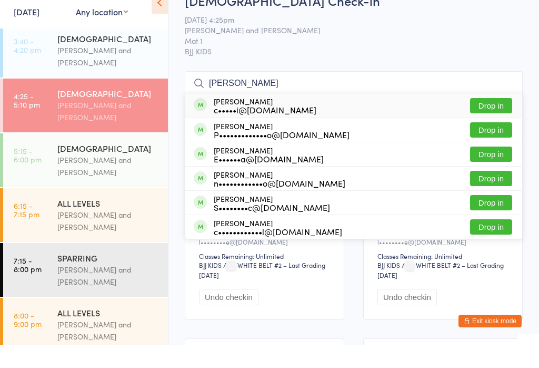
type input "[PERSON_NAME]"
click at [354, 116] on div "[PERSON_NAME] c•••••i@[DOMAIN_NAME] Drop in" at bounding box center [353, 128] width 337 height 24
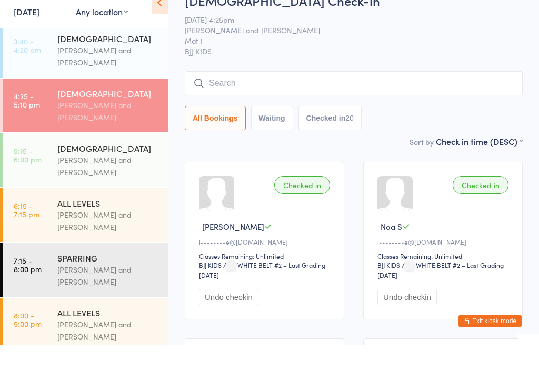
scroll to position [23, 0]
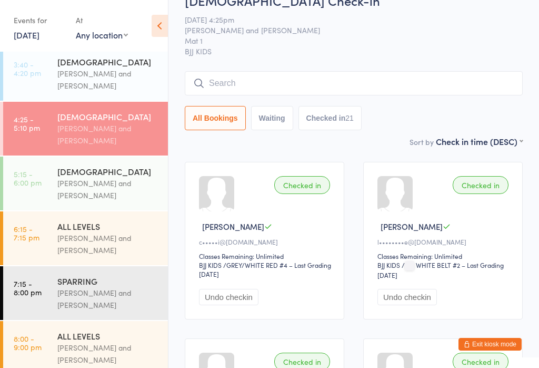
click at [344, 81] on input "search" at bounding box center [354, 83] width 338 height 24
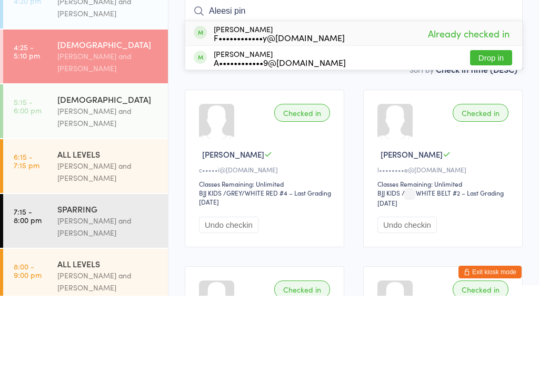
scroll to position [95, 0]
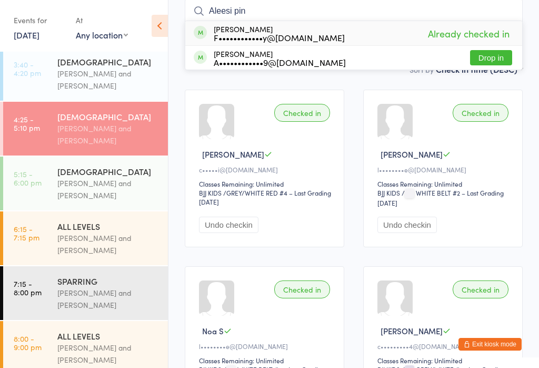
click at [295, 9] on input "Aleesi pin" at bounding box center [354, 11] width 338 height 24
type input "A"
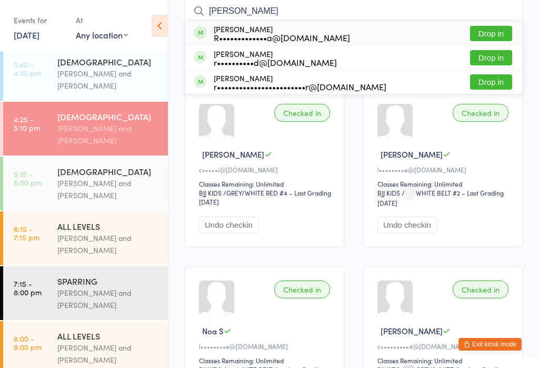
type input "[PERSON_NAME]"
click at [312, 35] on div "R•••••••••••••a@[DOMAIN_NAME]" at bounding box center [282, 37] width 136 height 8
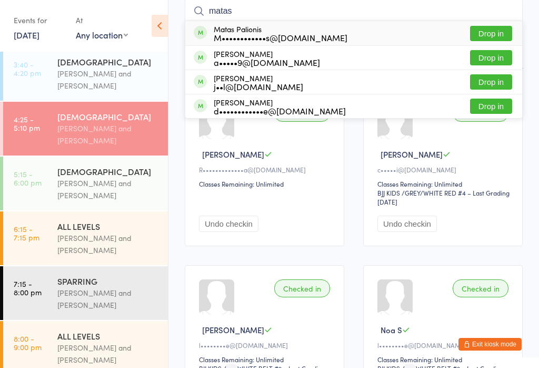
type input "matas"
click at [341, 133] on div "Checked in Rennan G R•••••••••••••a@[DOMAIN_NAME] Classes Remaining: Unlimited …" at bounding box center [265, 168] width 160 height 156
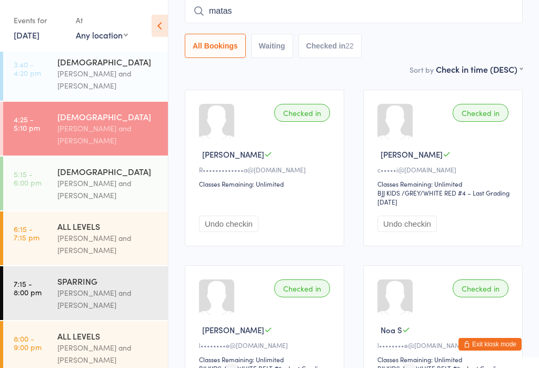
click at [113, 286] on div "SPARRING" at bounding box center [108, 281] width 102 height 12
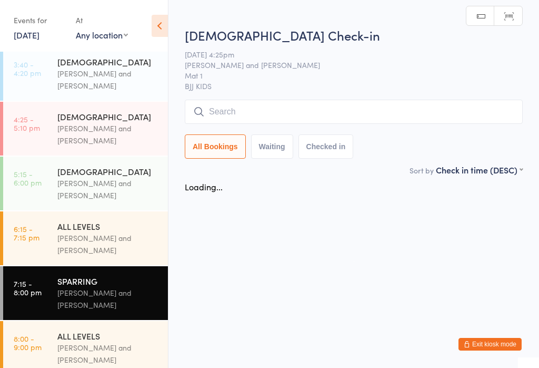
click at [120, 243] on div "[PERSON_NAME] and [PERSON_NAME]" at bounding box center [108, 244] width 102 height 24
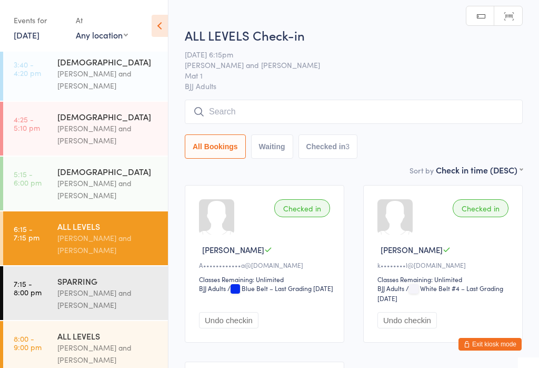
click at [310, 104] on input "search" at bounding box center [354, 112] width 338 height 24
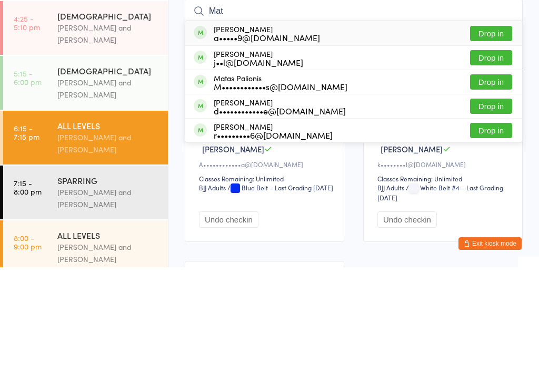
type input "Mat"
click at [499, 175] on button "Drop in" at bounding box center [491, 182] width 42 height 15
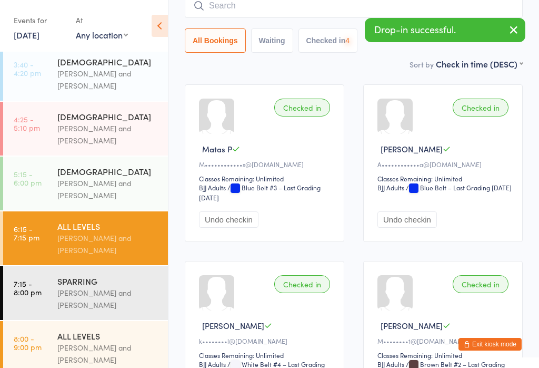
click at [353, 244] on div "Checked in Matas P M••••••••••••s@[DOMAIN_NAME] Classes Remaining: Unlimited BJ…" at bounding box center [353, 251] width 357 height 353
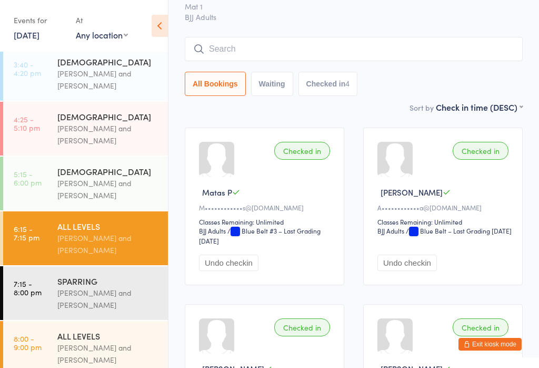
scroll to position [35, 0]
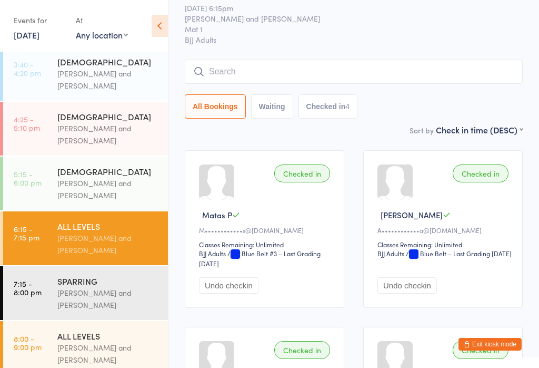
click at [391, 72] on input "search" at bounding box center [354, 72] width 338 height 24
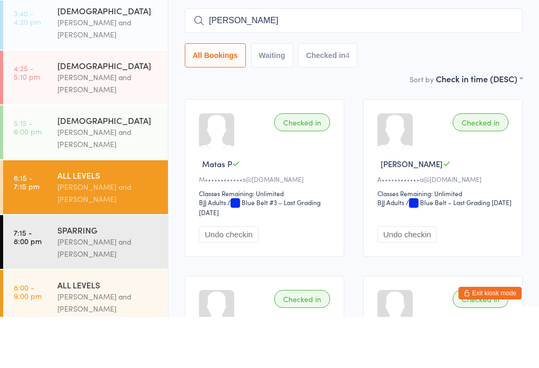
click at [415, 60] on input "[PERSON_NAME]" at bounding box center [354, 72] width 338 height 24
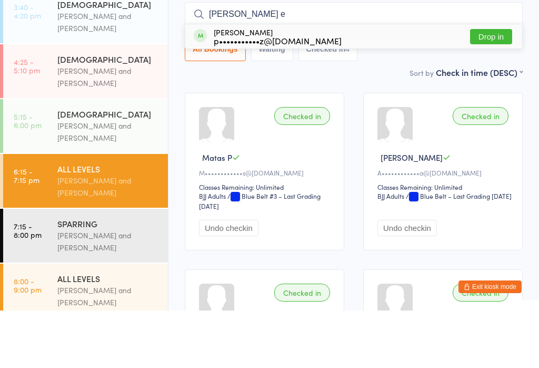
type input "[PERSON_NAME] e"
click at [493, 86] on button "Drop in" at bounding box center [491, 93] width 42 height 15
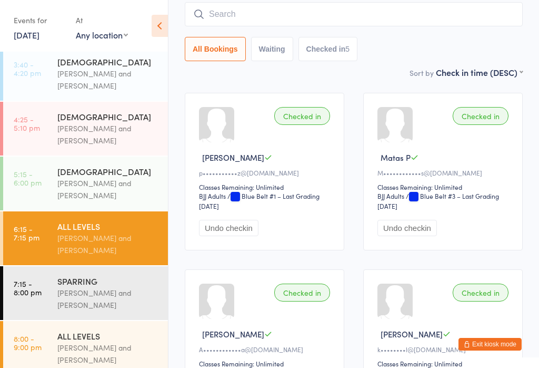
click at [205, 13] on input "search" at bounding box center [354, 14] width 338 height 24
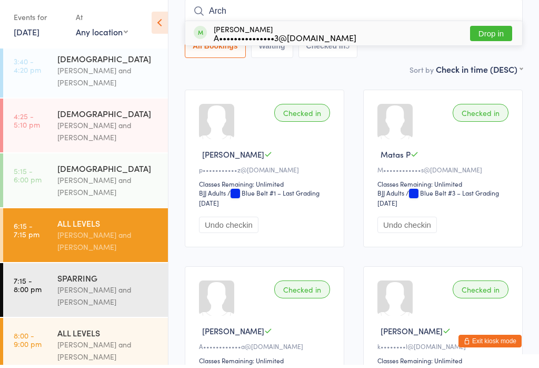
type input "Arch"
click at [483, 38] on button "Drop in" at bounding box center [491, 36] width 42 height 15
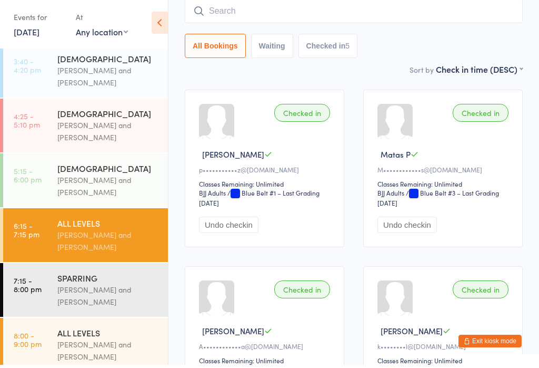
scroll to position [95, 0]
